Goal: Information Seeking & Learning: Check status

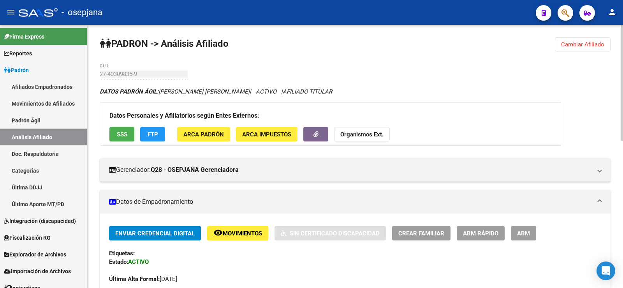
click at [570, 45] on span "Cambiar Afiliado" at bounding box center [582, 44] width 43 height 7
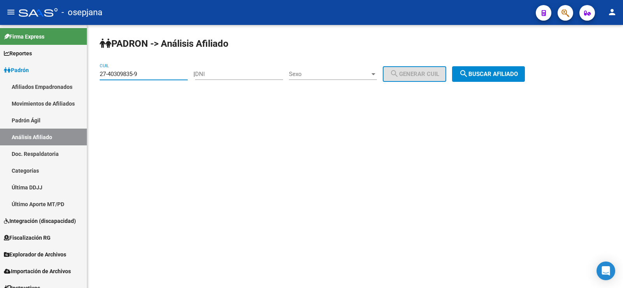
paste input "22298601-5"
drag, startPoint x: 161, startPoint y: 72, endPoint x: 97, endPoint y: 74, distance: 64.3
click at [97, 74] on div "PADRON -> Análisis Afiliado 27-40309835-9 CUIL | DNI Sexo Sexo search Generar C…" at bounding box center [355, 66] width 536 height 82
type input "27-22298601-5"
click at [504, 72] on span "search Buscar afiliado" at bounding box center [488, 73] width 59 height 7
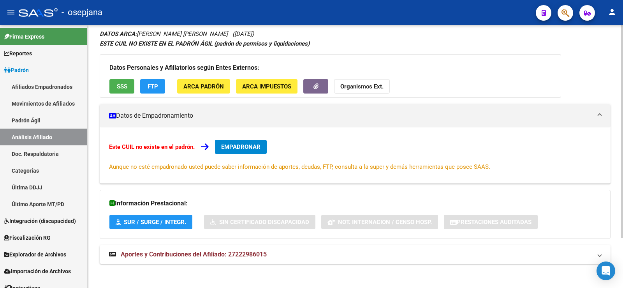
scroll to position [62, 0]
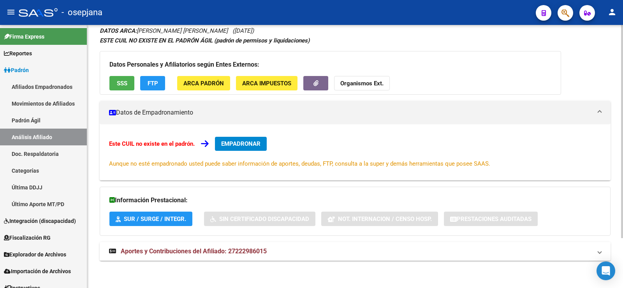
click at [201, 245] on mat-expansion-panel-header "Aportes y Contribuciones del Afiliado: 27222986015" at bounding box center [355, 251] width 511 height 19
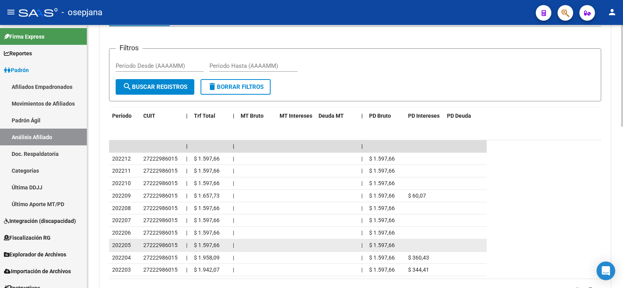
scroll to position [345, 0]
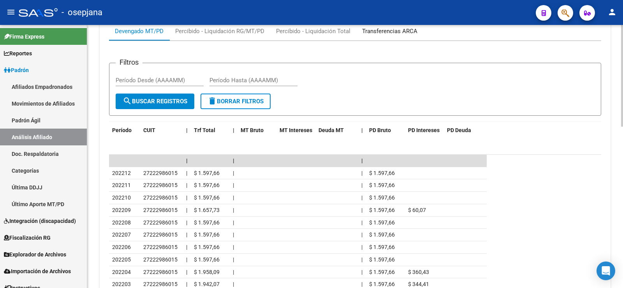
click at [382, 32] on div "Transferencias ARCA" at bounding box center [389, 31] width 55 height 9
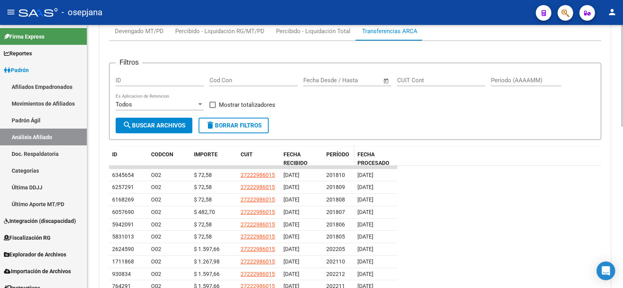
click at [332, 154] on span "PERÍODO" at bounding box center [337, 154] width 23 height 6
click at [339, 30] on div "Percibido - Liquidación Total" at bounding box center [313, 31] width 74 height 9
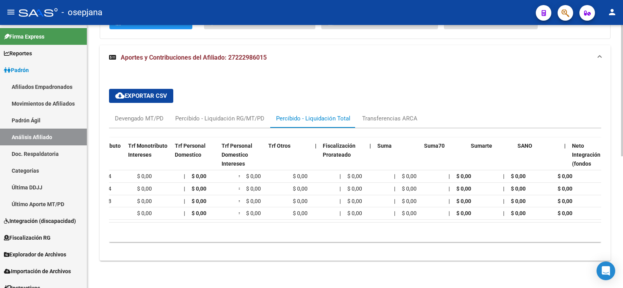
scroll to position [0, 0]
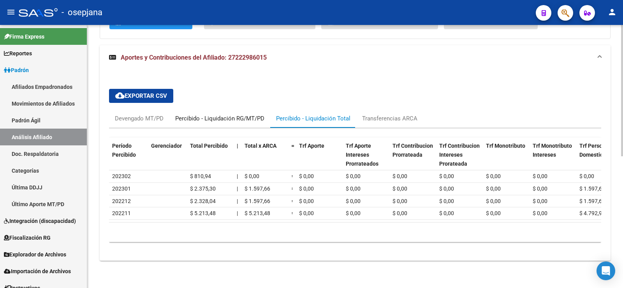
click at [219, 109] on div "Percibido - Liquidación RG/MT/PD" at bounding box center [219, 118] width 101 height 19
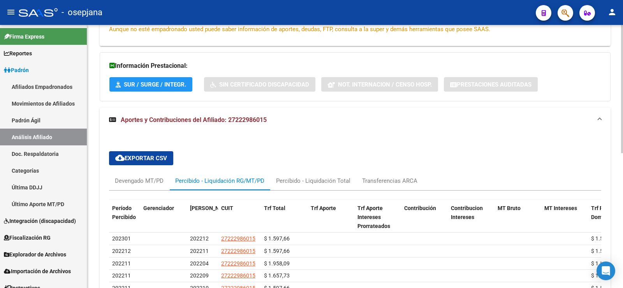
scroll to position [264, 0]
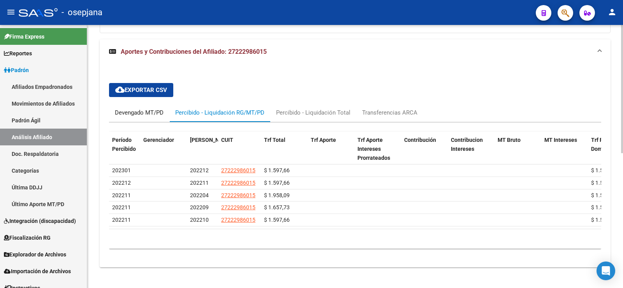
click at [148, 107] on div "Devengado MT/PD" at bounding box center [139, 112] width 60 height 19
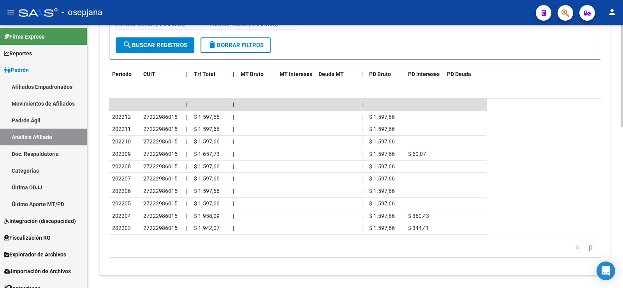
scroll to position [416, 0]
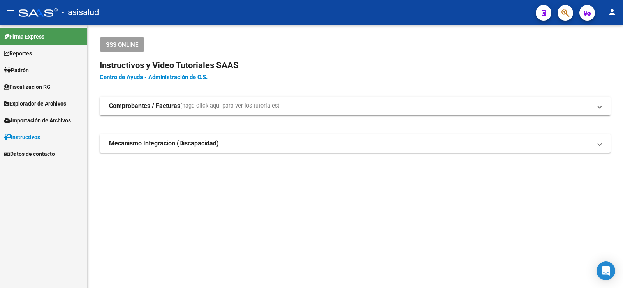
click at [15, 68] on span "Padrón" at bounding box center [16, 70] width 25 height 9
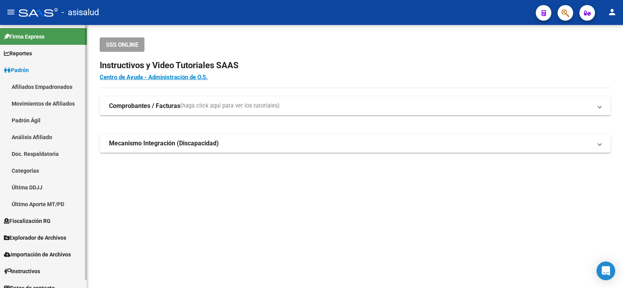
click at [40, 134] on link "Análisis Afiliado" at bounding box center [43, 137] width 87 height 17
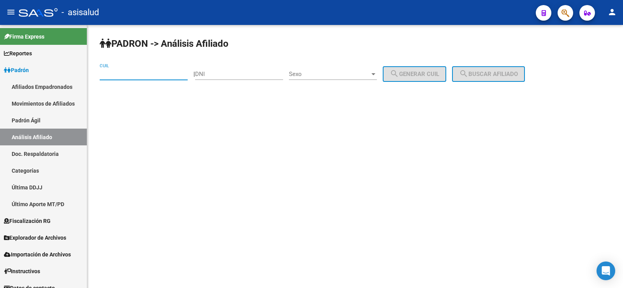
click at [117, 75] on input "CUIL" at bounding box center [144, 73] width 88 height 7
paste input "20-30539528-6"
click at [484, 72] on span "search Buscar afiliado" at bounding box center [488, 73] width 59 height 7
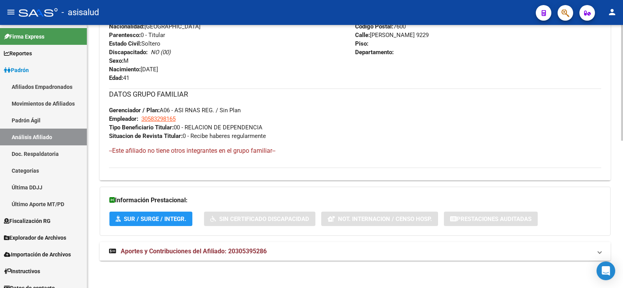
click at [243, 257] on mat-expansion-panel-header "Aportes y Contribuciones del Afiliado: 20305395286" at bounding box center [355, 251] width 511 height 19
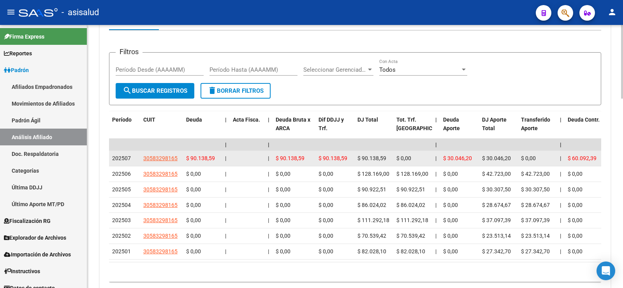
scroll to position [612, 0]
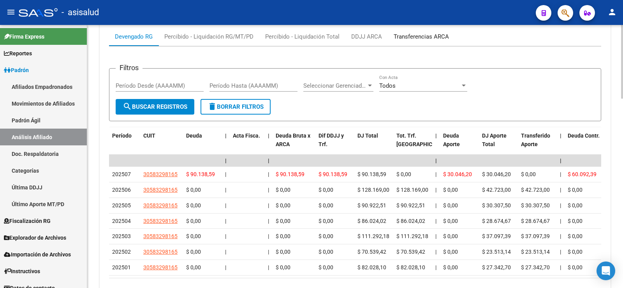
click at [402, 35] on div "Transferencias ARCA" at bounding box center [421, 36] width 55 height 9
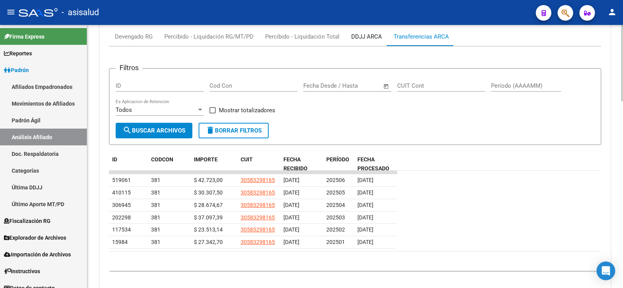
click at [375, 36] on div "DDJJ ARCA" at bounding box center [366, 36] width 31 height 9
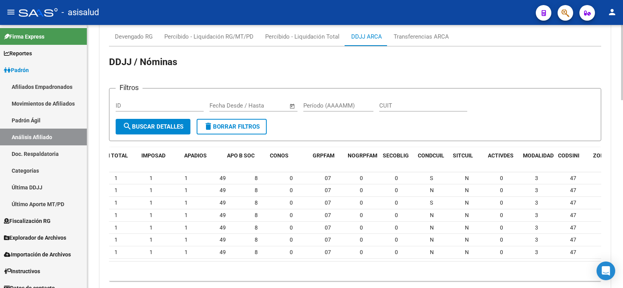
scroll to position [0, 298]
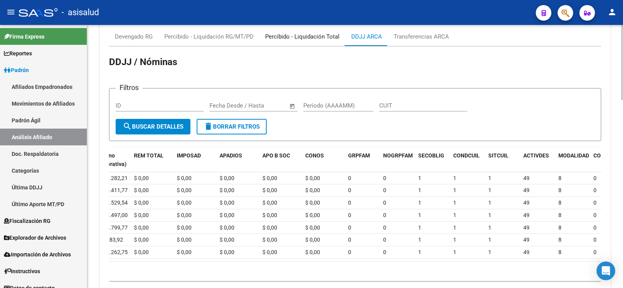
click at [309, 36] on div "Percibido - Liquidación Total" at bounding box center [302, 36] width 74 height 9
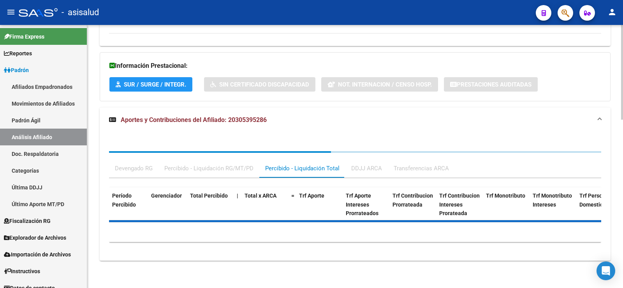
scroll to position [604, 0]
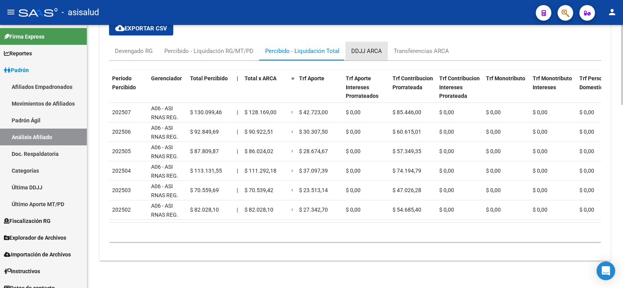
click at [358, 47] on div "DDJJ ARCA" at bounding box center [366, 51] width 31 height 9
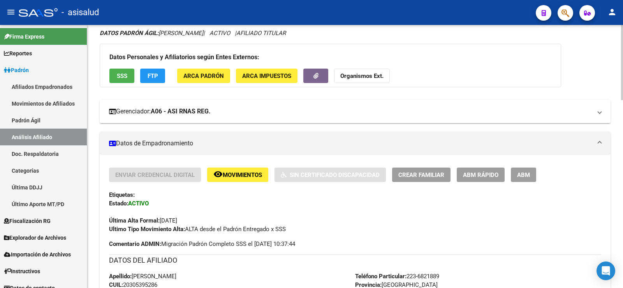
scroll to position [0, 0]
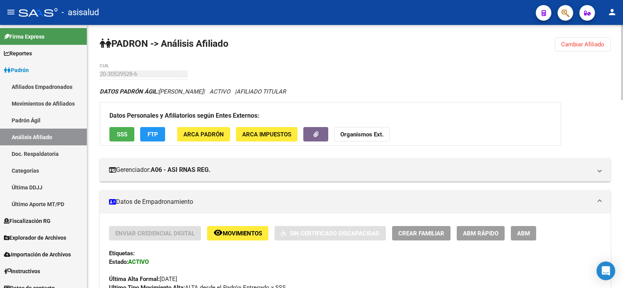
click at [584, 38] on button "Cambiar Afiliado" at bounding box center [583, 44] width 56 height 14
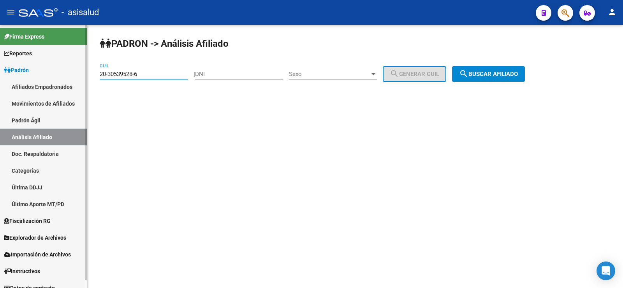
drag, startPoint x: 150, startPoint y: 75, endPoint x: 73, endPoint y: 75, distance: 76.3
click at [73, 75] on mat-sidenav-container "Firma Express Reportes Ingresos Devengados Análisis Histórico Detalles Transfer…" at bounding box center [311, 156] width 623 height 263
paste input "27298934-7"
type input "20-27298934-7"
click at [487, 68] on button "search Buscar afiliado" at bounding box center [488, 74] width 73 height 16
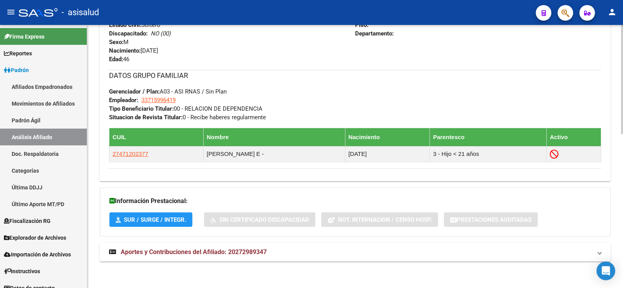
scroll to position [370, 0]
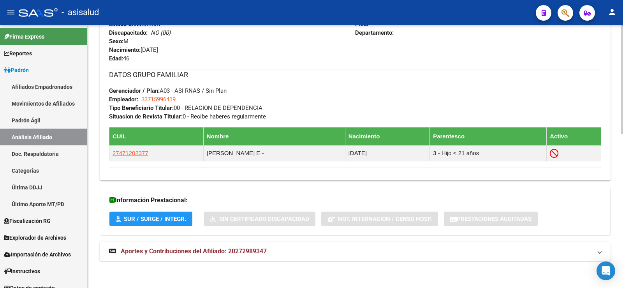
click at [243, 255] on span "Aportes y Contribuciones del Afiliado: 20272989347" at bounding box center [194, 250] width 146 height 7
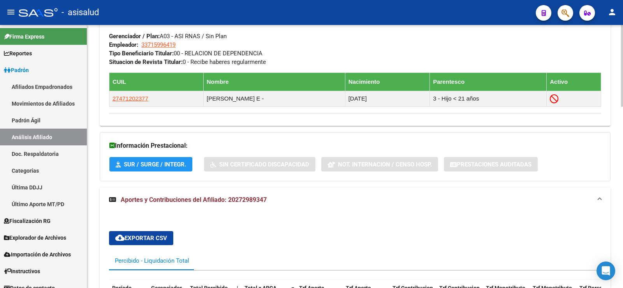
scroll to position [409, 0]
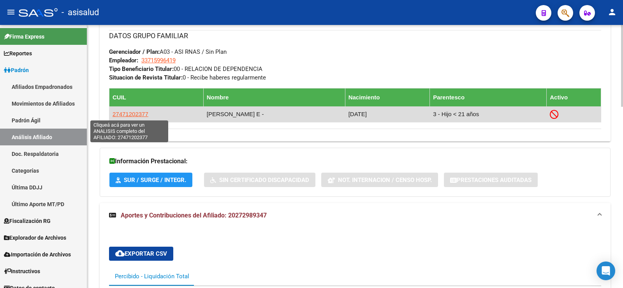
click at [139, 117] on span "27471202377" at bounding box center [131, 114] width 36 height 7
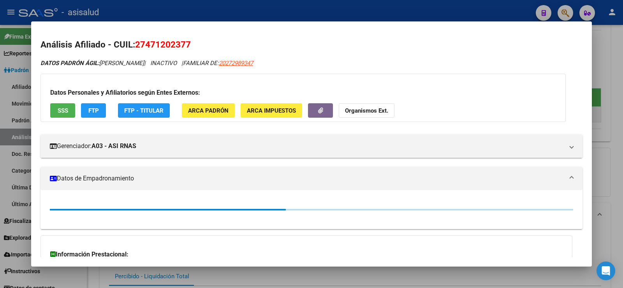
click at [70, 107] on button "SSS" at bounding box center [62, 110] width 25 height 14
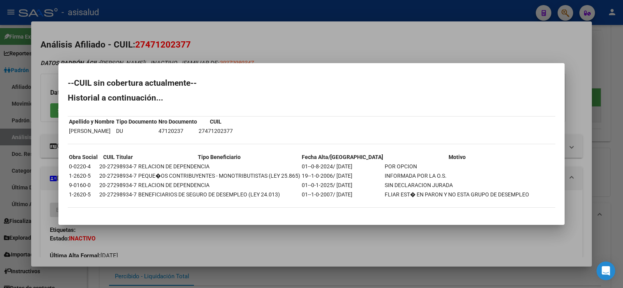
click at [248, 32] on div at bounding box center [311, 144] width 623 height 288
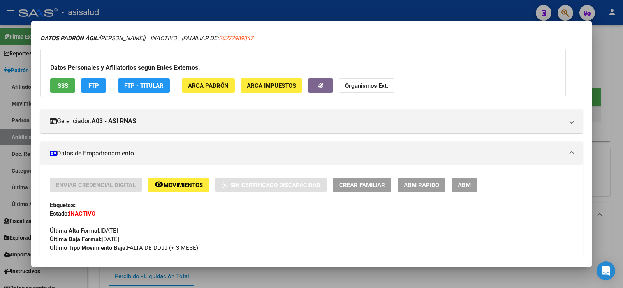
scroll to position [39, 0]
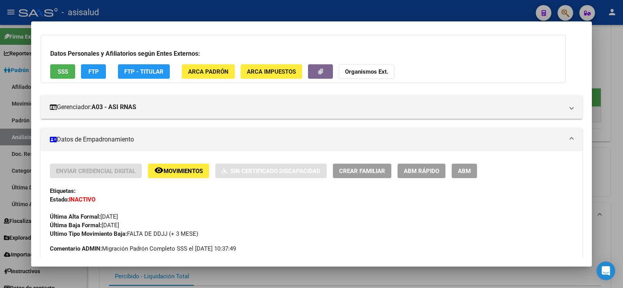
click at [308, 271] on div at bounding box center [311, 144] width 623 height 288
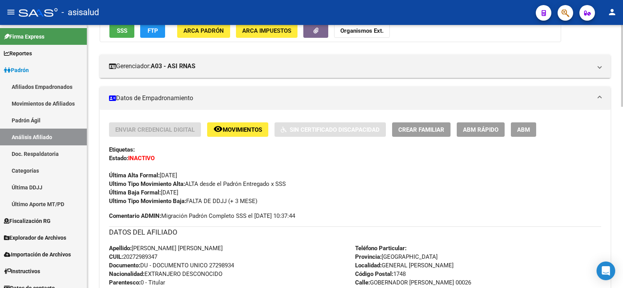
scroll to position [98, 0]
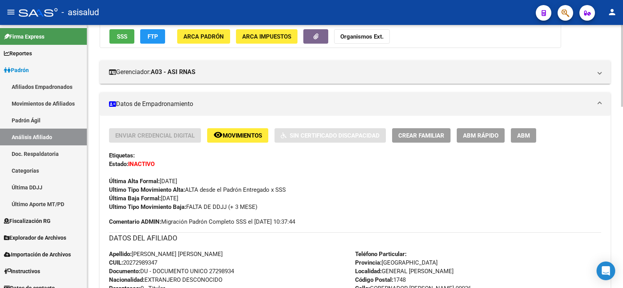
click at [131, 40] on button "SSS" at bounding box center [121, 36] width 25 height 14
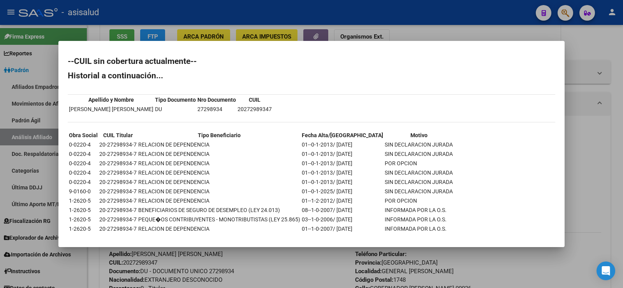
drag, startPoint x: 70, startPoint y: 191, endPoint x: 433, endPoint y: 192, distance: 362.6
click at [433, 192] on table "Obra Social CUIL Titular Tipo Beneficiario Fecha Alta/Baja Motivo 0-0220-4 20-2…" at bounding box center [261, 182] width 386 height 104
click at [442, 192] on div "--CUIL sin cobertura actualmente-- Historial a continuación... Apellido y Nombr…" at bounding box center [312, 153] width 488 height 192
click at [623, 163] on div at bounding box center [311, 144] width 623 height 288
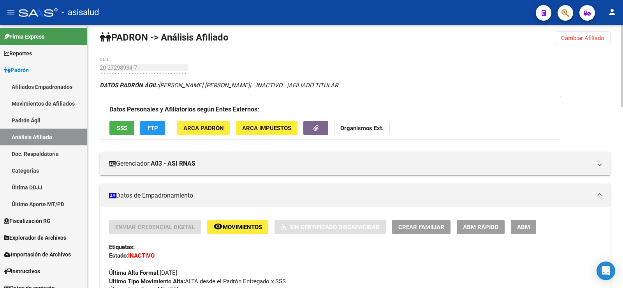
scroll to position [0, 0]
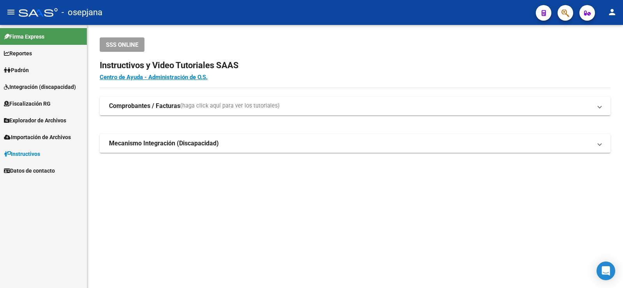
click at [28, 66] on span "Padrón" at bounding box center [16, 70] width 25 height 9
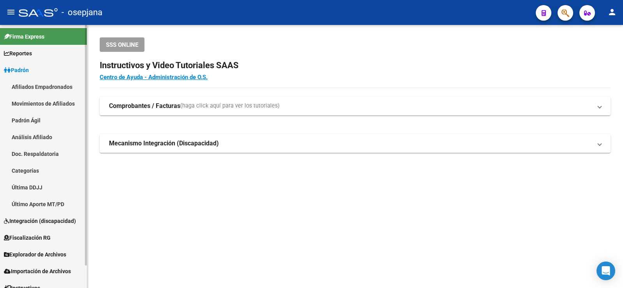
click at [44, 139] on link "Análisis Afiliado" at bounding box center [43, 137] width 87 height 17
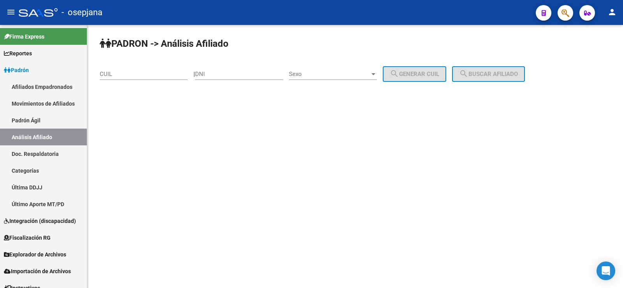
click at [129, 75] on input "CUIL" at bounding box center [144, 73] width 88 height 7
paste input "27-43855701-1"
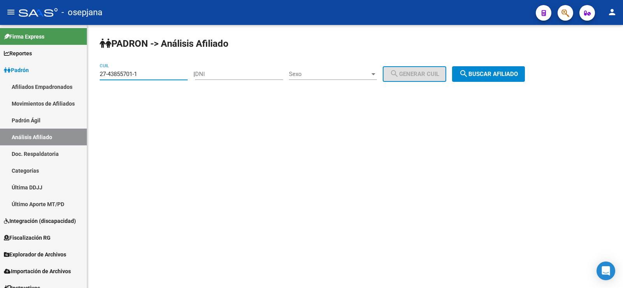
type input "27-43855701-1"
click at [508, 76] on span "search Buscar afiliado" at bounding box center [488, 73] width 59 height 7
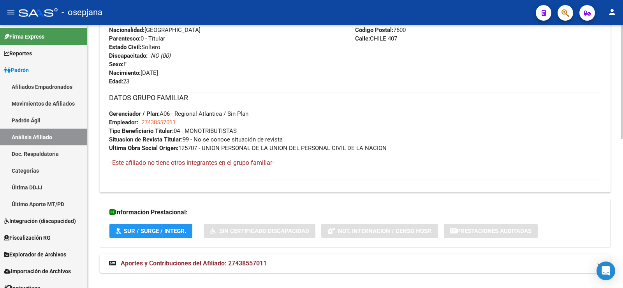
scroll to position [342, 0]
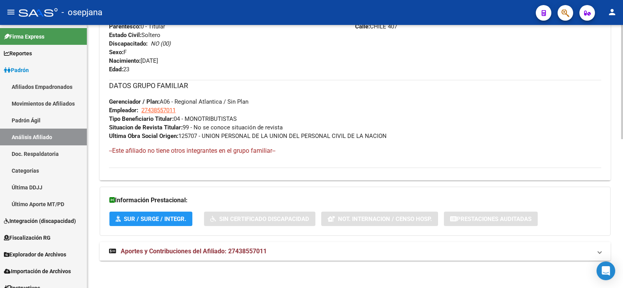
click at [218, 247] on mat-expansion-panel-header "Aportes y Contribuciones del Afiliado: 27438557011" at bounding box center [355, 251] width 511 height 19
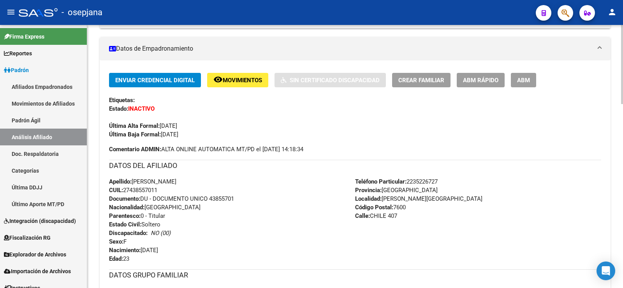
scroll to position [65, 0]
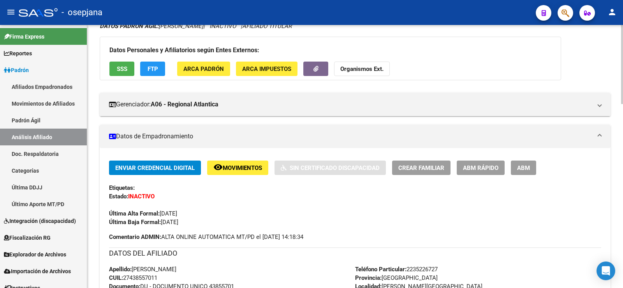
click at [241, 166] on span "Movimientos" at bounding box center [242, 167] width 39 height 7
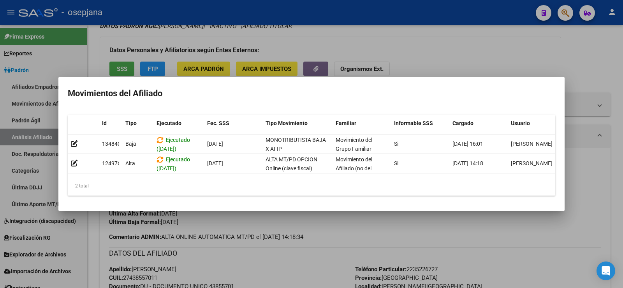
click at [400, 226] on div at bounding box center [311, 144] width 623 height 288
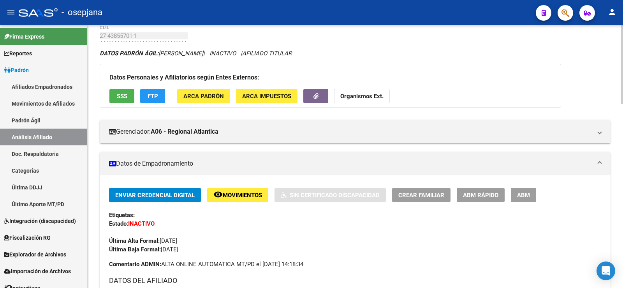
scroll to position [0, 0]
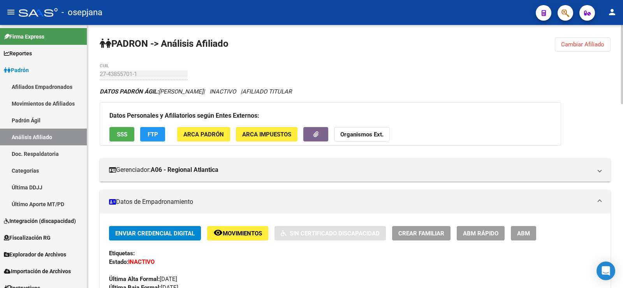
click at [148, 130] on button "FTP" at bounding box center [152, 134] width 25 height 14
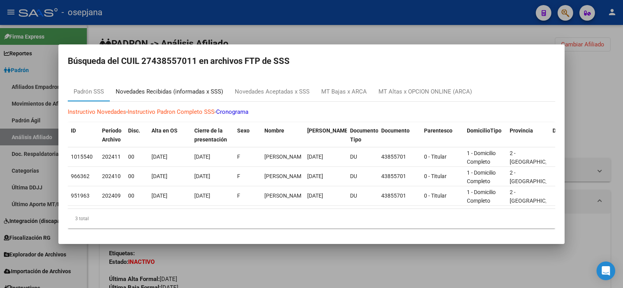
click at [209, 87] on div "Novedades Recibidas (informadas x SSS)" at bounding box center [169, 91] width 107 height 9
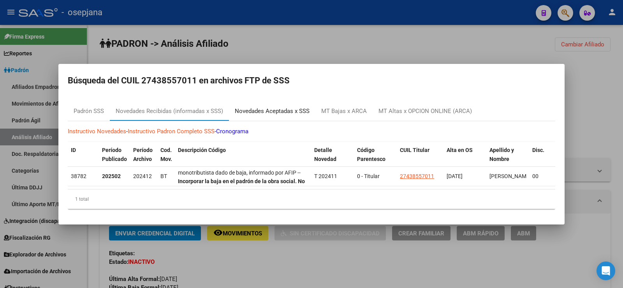
click at [281, 114] on div "Novedades Aceptadas x SSS" at bounding box center [272, 111] width 86 height 19
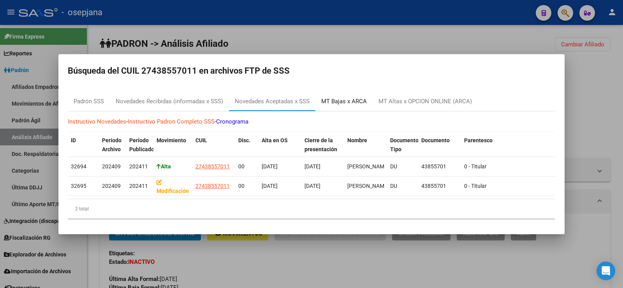
click at [342, 99] on div "MT Bajas x ARCA" at bounding box center [344, 101] width 46 height 9
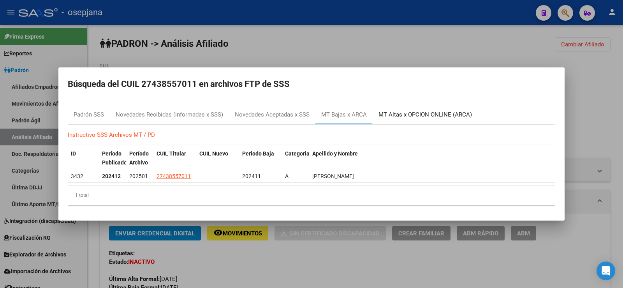
click at [438, 112] on div "MT Altas x OPCION ONLINE (ARCA)" at bounding box center [425, 114] width 93 height 9
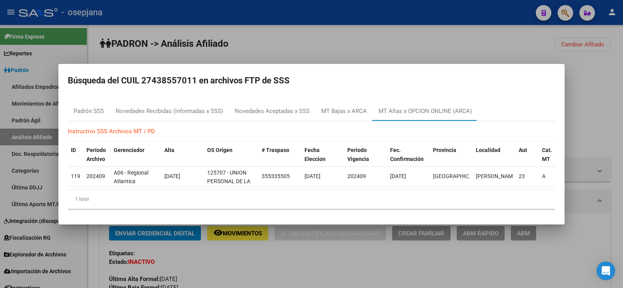
click at [387, 37] on div at bounding box center [311, 144] width 623 height 288
